Goal: Information Seeking & Learning: Learn about a topic

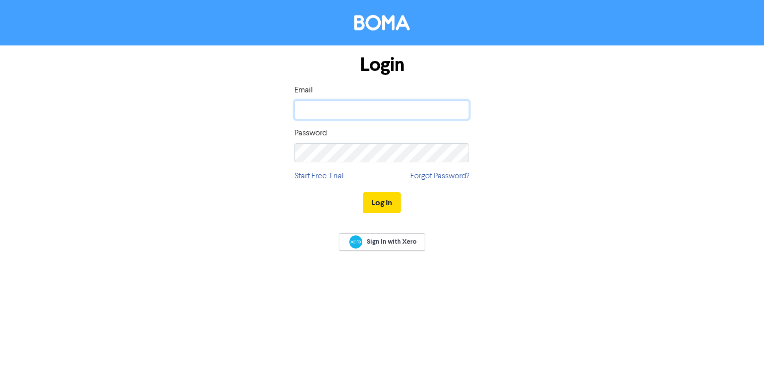
drag, startPoint x: 336, startPoint y: 112, endPoint x: 335, endPoint y: 107, distance: 5.5
click at [336, 112] on input "email" at bounding box center [381, 109] width 175 height 19
type input "[PERSON_NAME][EMAIL_ADDRESS][DOMAIN_NAME]"
click at [389, 203] on button "Log In" at bounding box center [382, 202] width 38 height 21
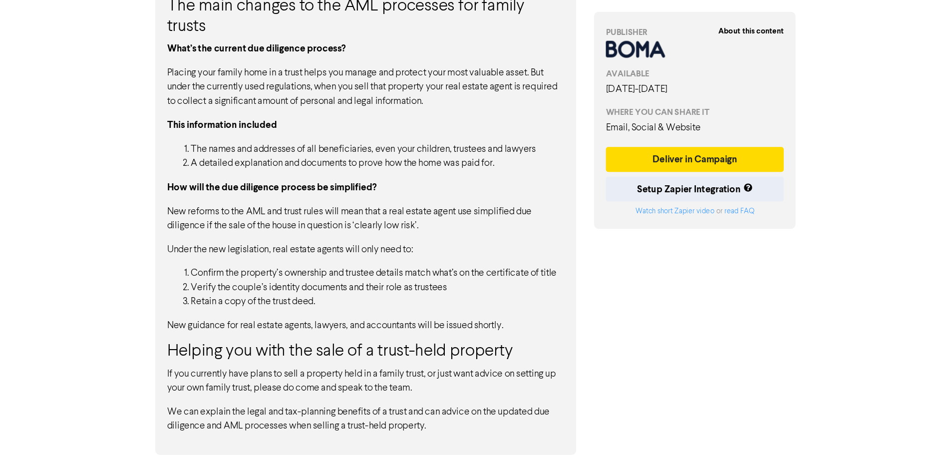
scroll to position [680, 0]
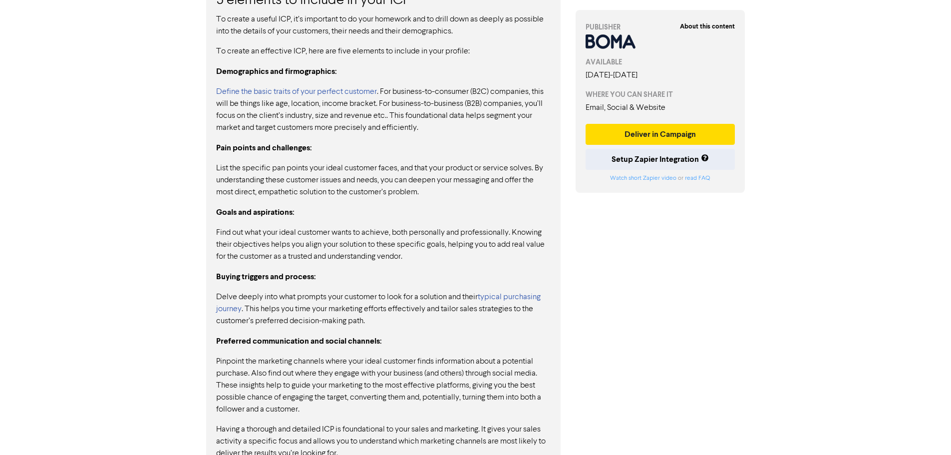
scroll to position [871, 0]
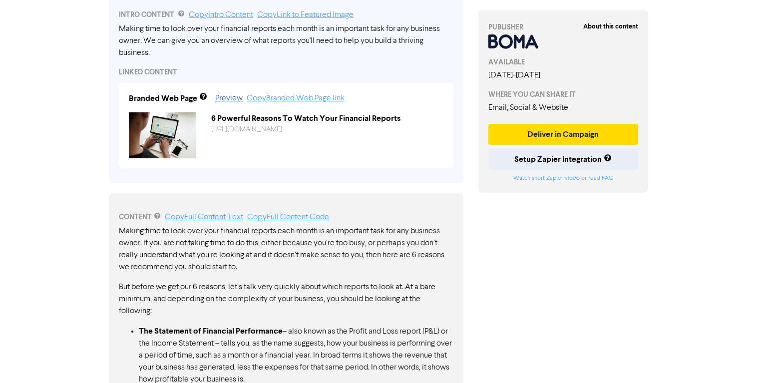
scroll to position [348, 0]
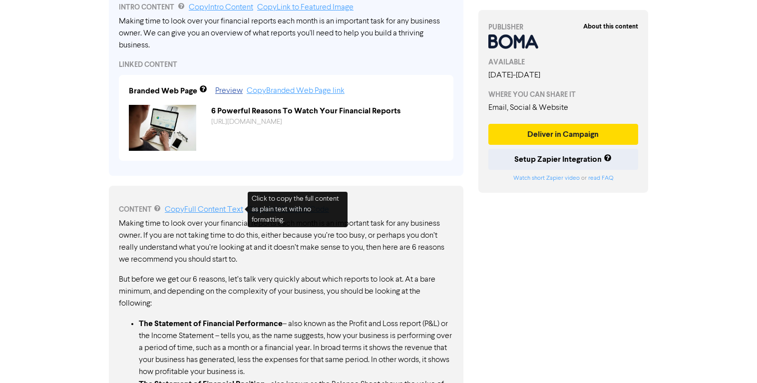
click at [221, 209] on link "Copy Full Content Text" at bounding box center [204, 210] width 78 height 8
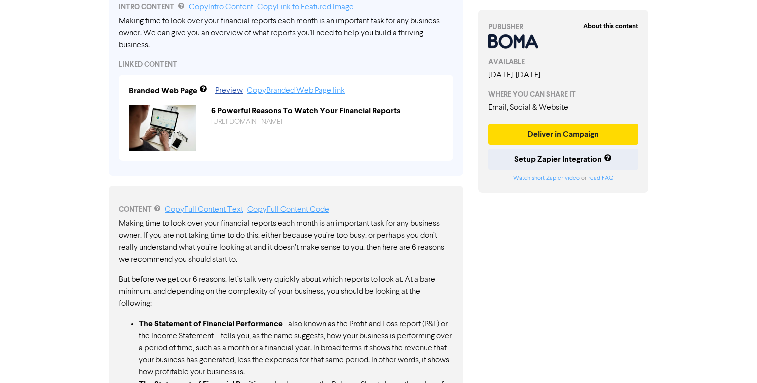
drag, startPoint x: 63, startPoint y: 269, endPoint x: 72, endPoint y: 269, distance: 9.0
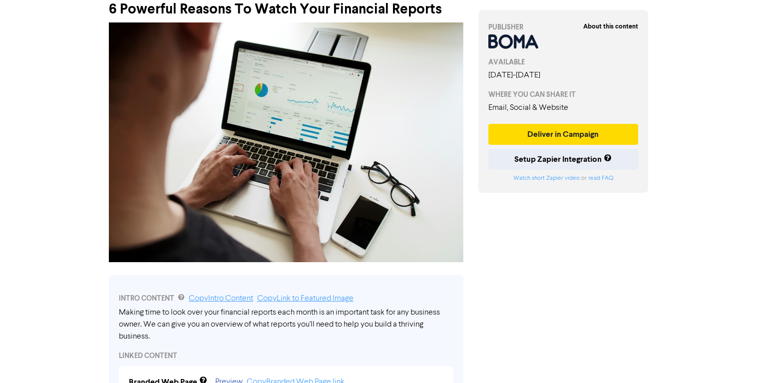
scroll to position [199, 0]
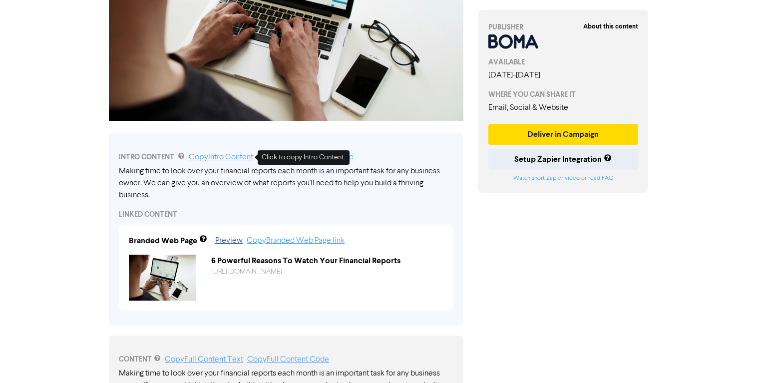
drag, startPoint x: 232, startPoint y: 157, endPoint x: 161, endPoint y: 158, distance: 70.4
click at [232, 157] on link "Copy Intro Content" at bounding box center [221, 157] width 64 height 8
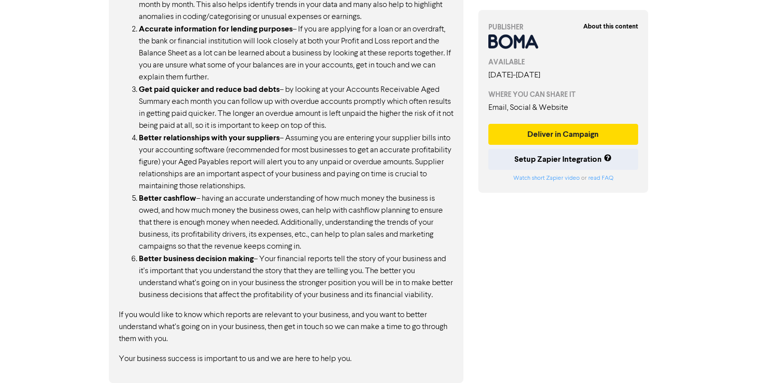
scroll to position [997, 0]
click at [220, 311] on p "If you would like to know which reports are relevant to your business, and you …" at bounding box center [286, 327] width 334 height 36
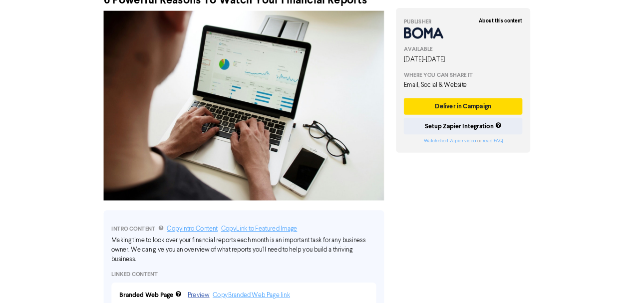
scroll to position [0, 0]
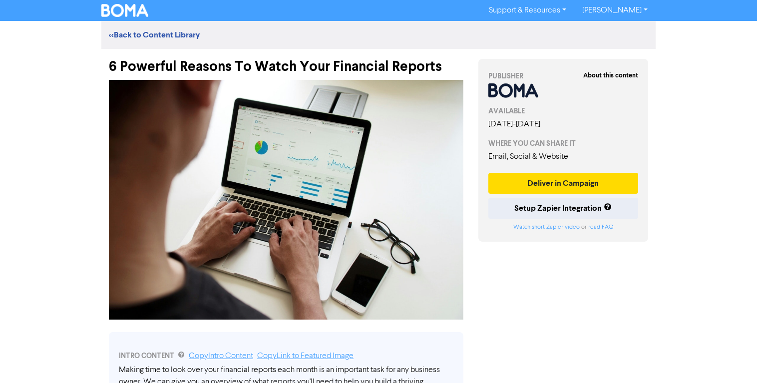
drag, startPoint x: 567, startPoint y: 320, endPoint x: 597, endPoint y: 240, distance: 86.1
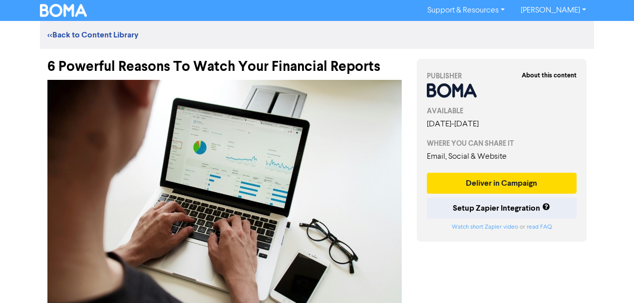
scroll to position [33, 0]
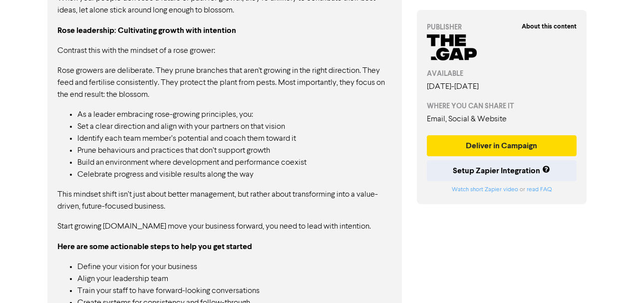
scroll to position [802, 0]
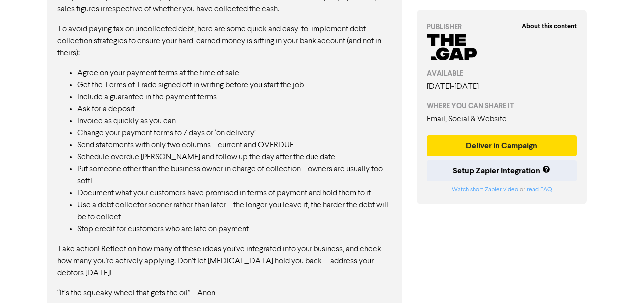
scroll to position [584, 0]
